Goal: Obtain resource: Download file/media

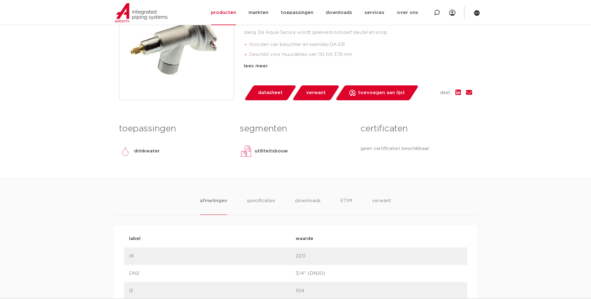
scroll to position [186, 0]
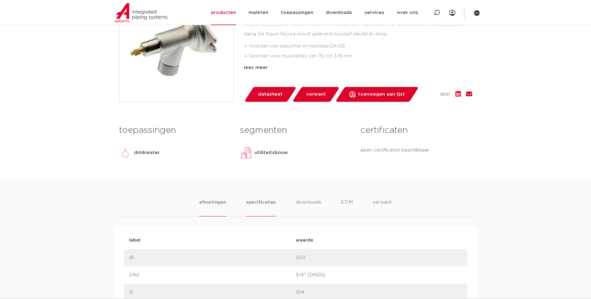
click at [266, 202] on li "specificaties" at bounding box center [261, 208] width 30 height 18
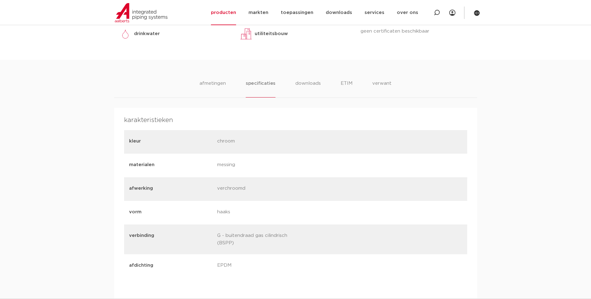
scroll to position [310, 0]
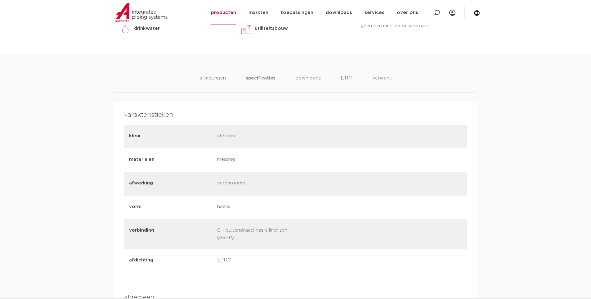
drag, startPoint x: 219, startPoint y: 233, endPoint x: 272, endPoint y: 232, distance: 52.1
click at [272, 232] on p "G - buitendraad gas cilindrisch (BSPP)" at bounding box center [258, 234] width 83 height 15
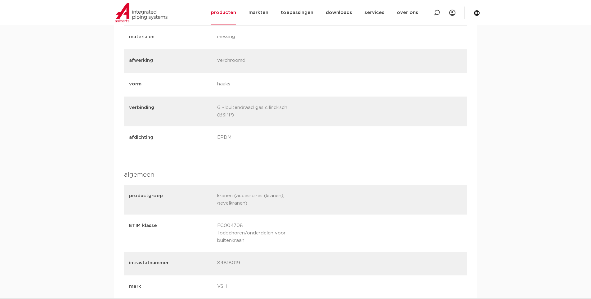
scroll to position [434, 0]
drag, startPoint x: 216, startPoint y: 194, endPoint x: 276, endPoint y: 195, distance: 60.2
click at [275, 195] on div "productgroep kranen (accessoires (kranen), gevelkranen)" at bounding box center [295, 198] width 343 height 30
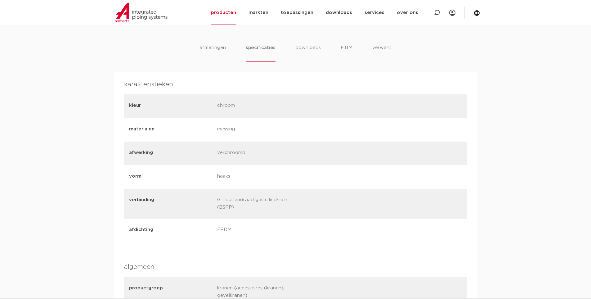
scroll to position [341, 0]
click at [207, 47] on li "afmetingen" at bounding box center [212, 52] width 27 height 18
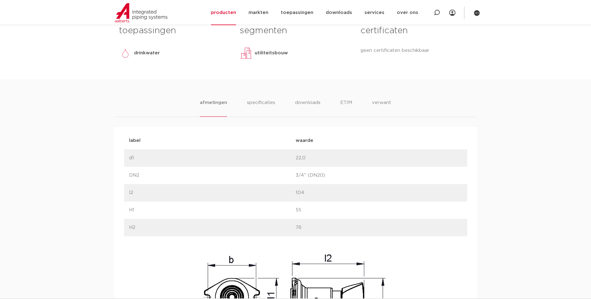
scroll to position [273, 0]
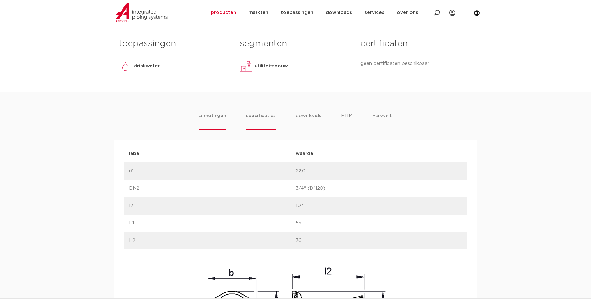
click at [261, 120] on li "specificaties" at bounding box center [261, 121] width 30 height 18
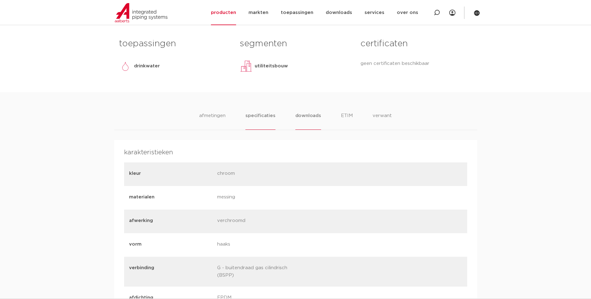
click at [310, 122] on li "downloads" at bounding box center [308, 121] width 26 height 18
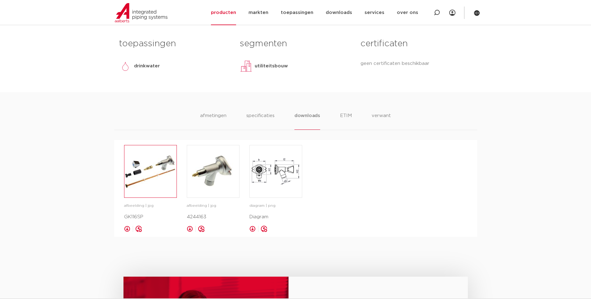
click at [149, 177] on img at bounding box center [150, 171] width 52 height 52
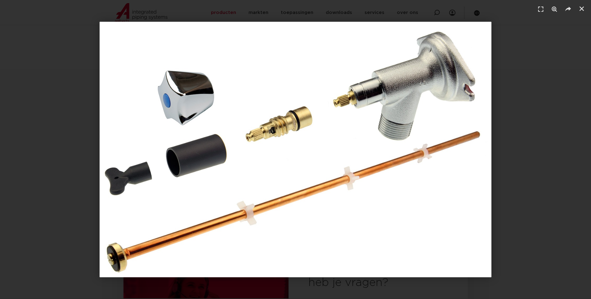
scroll to position [366, 0]
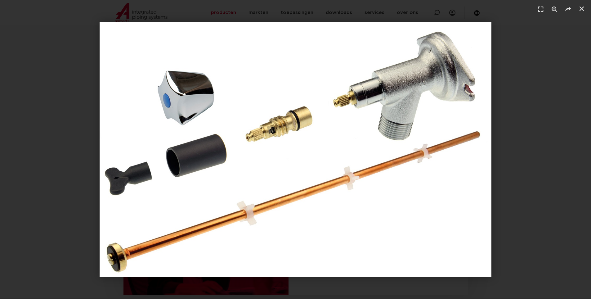
click at [526, 55] on div "1 / 1" at bounding box center [296, 149] width 548 height 255
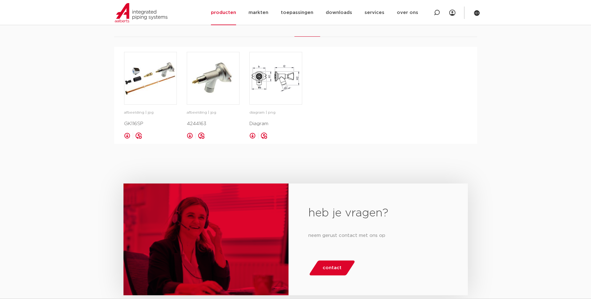
click at [129, 122] on p "GK116SP" at bounding box center [150, 123] width 53 height 7
copy p "GK116SP"
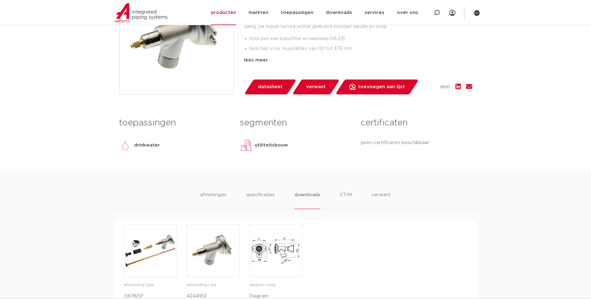
scroll to position [118, 0]
